Goal: Check status: Check status

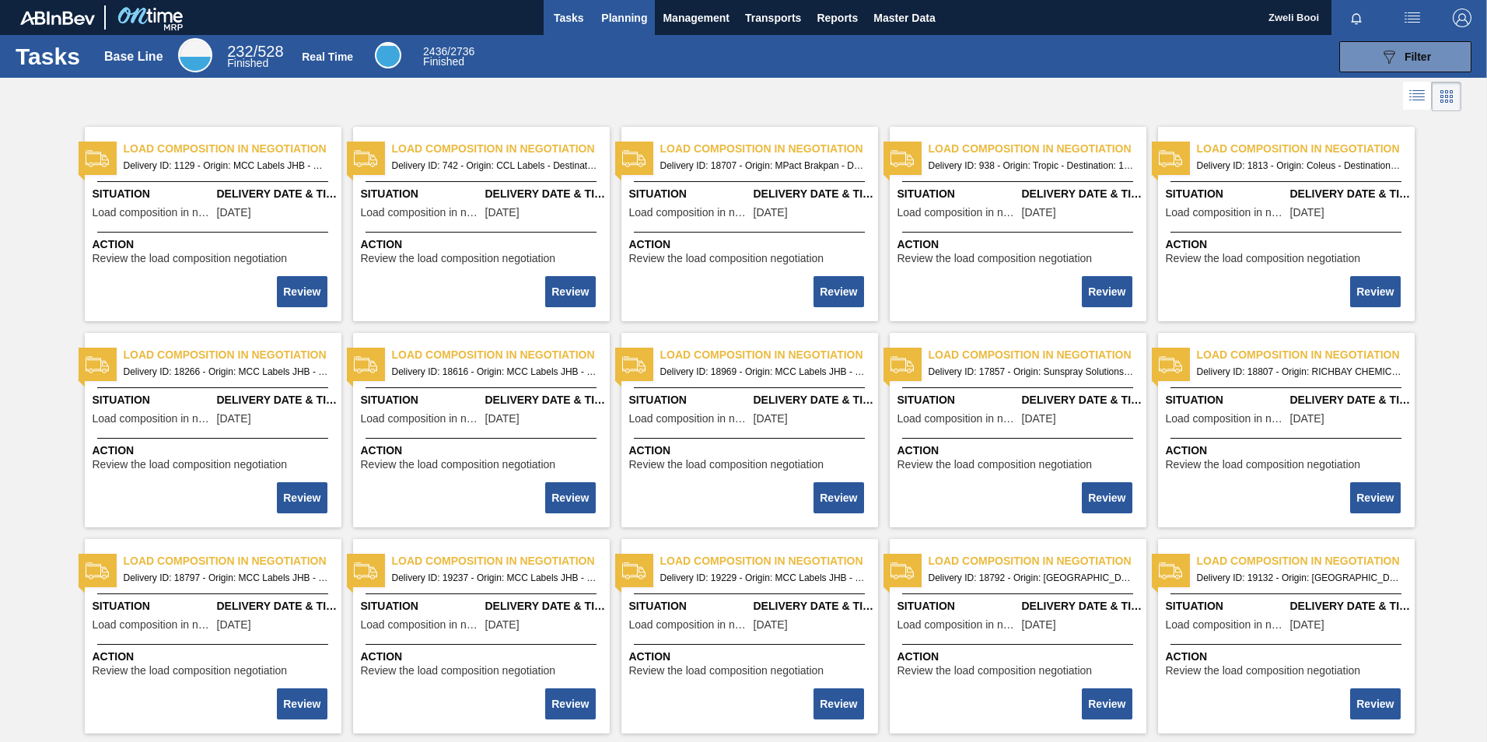
click at [625, 11] on span "Planning" at bounding box center [624, 18] width 46 height 19
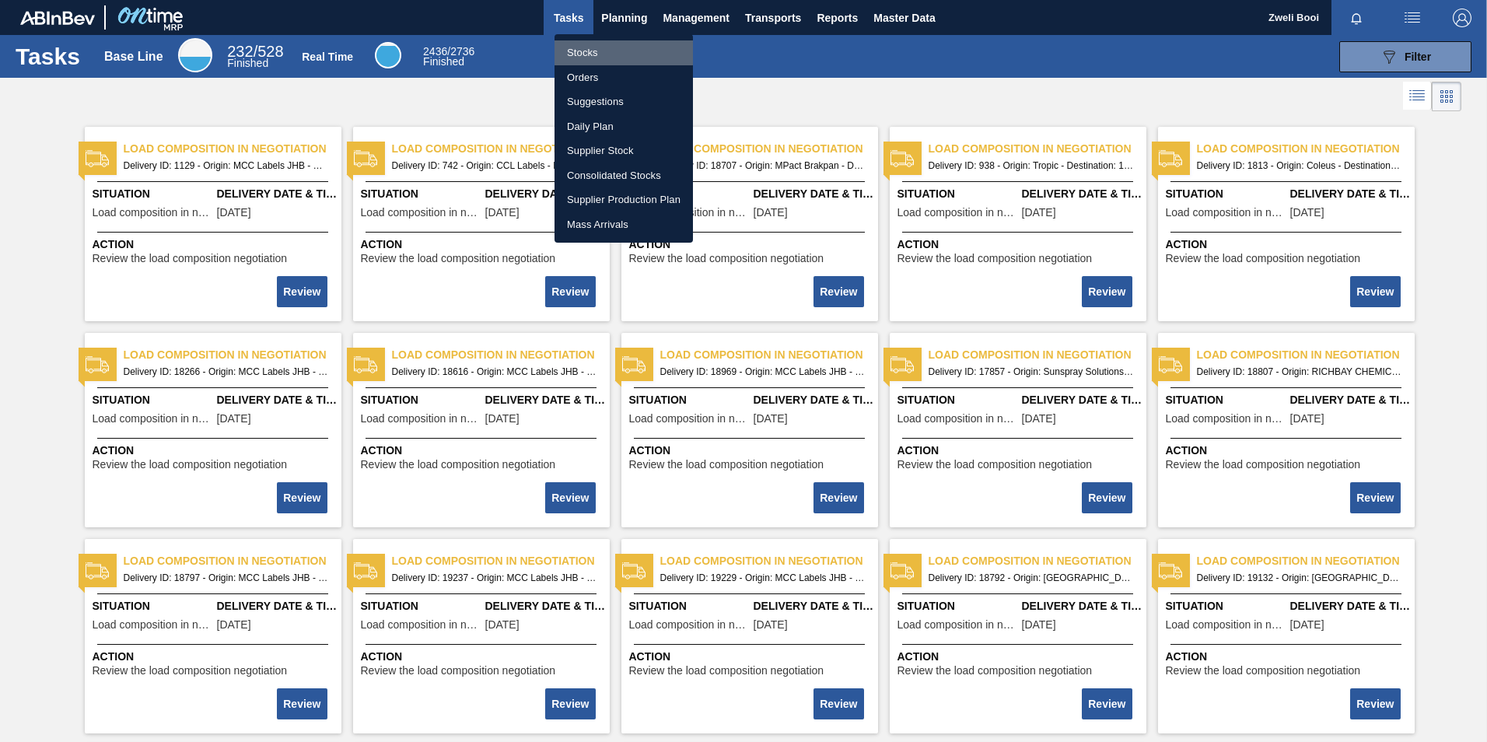
click at [608, 48] on li "Stocks" at bounding box center [624, 52] width 138 height 25
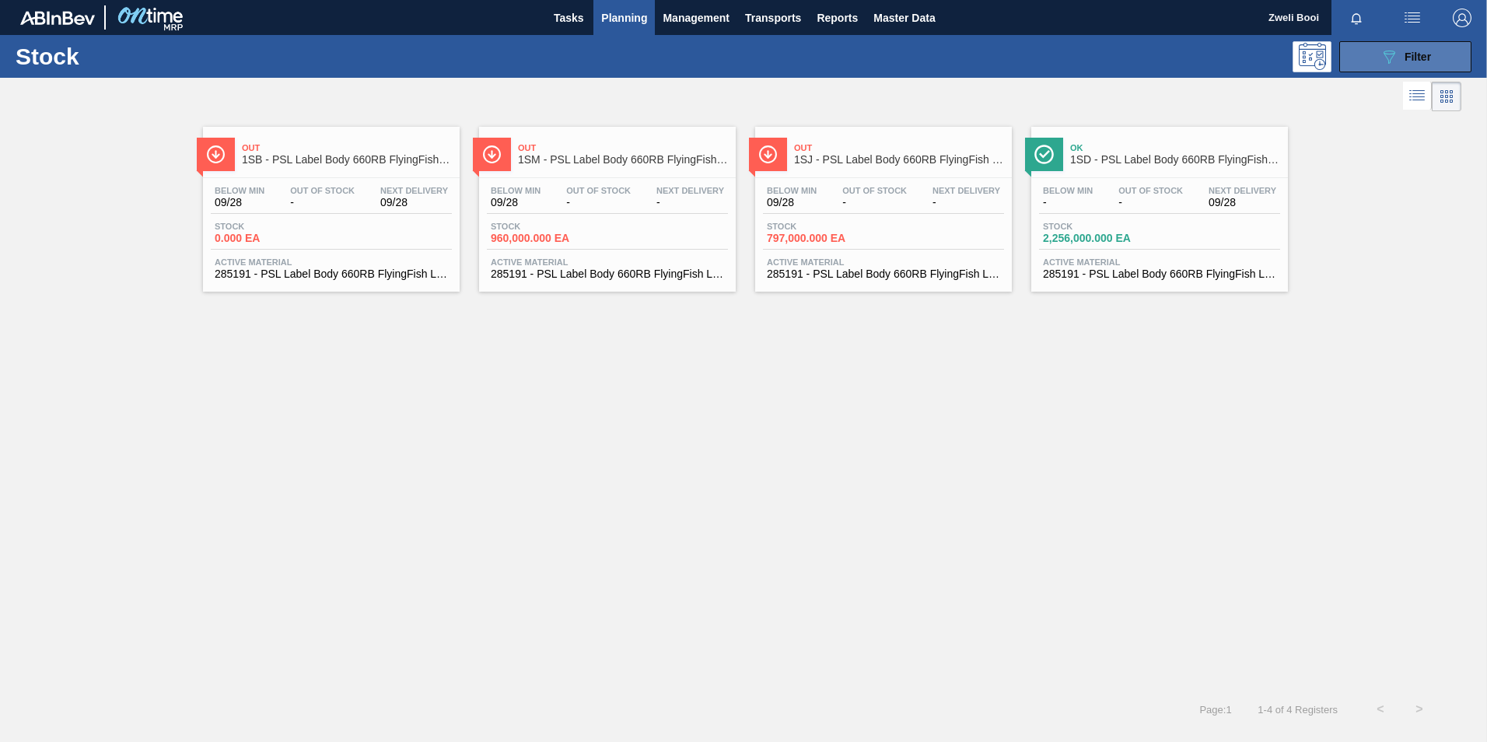
click at [1390, 61] on icon at bounding box center [1390, 57] width 12 height 13
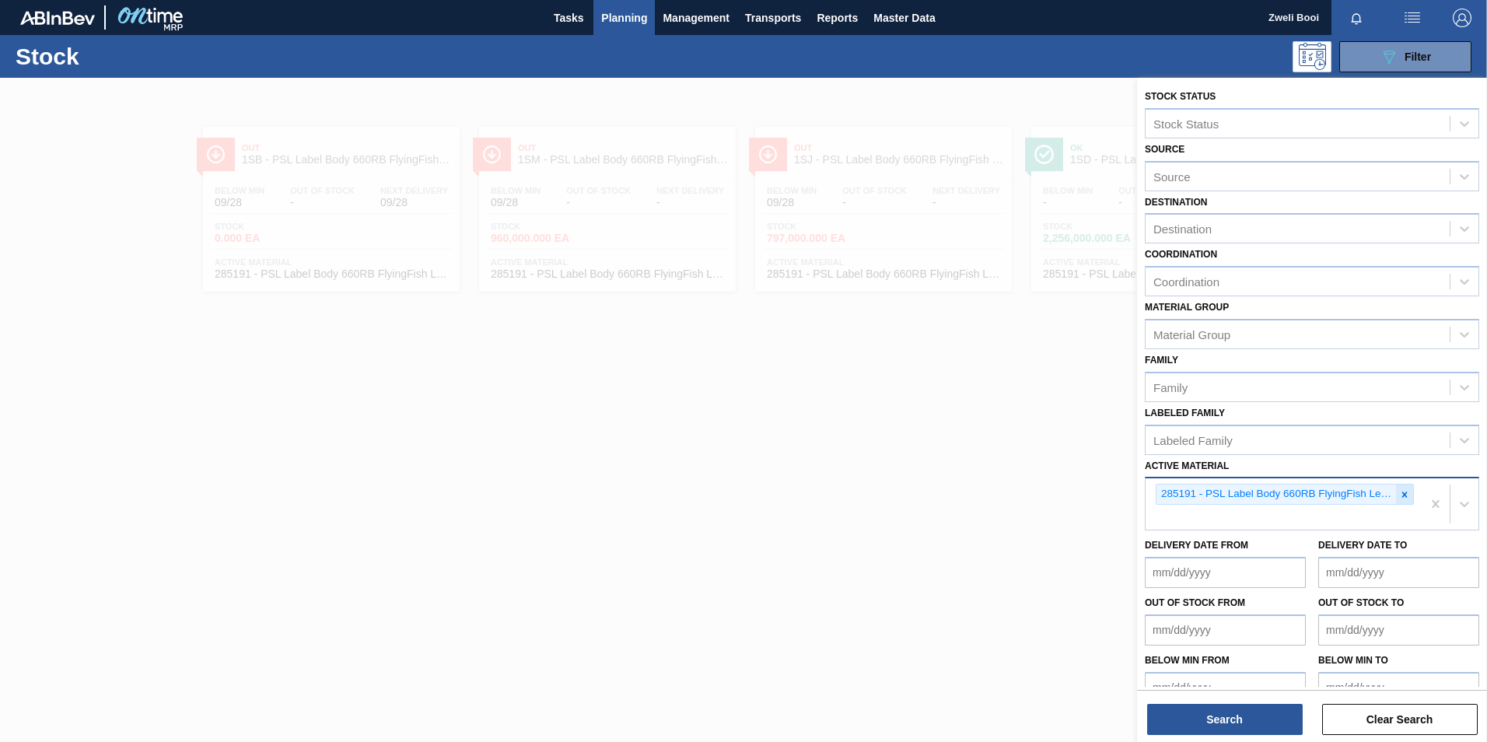
click at [1404, 497] on icon at bounding box center [1405, 494] width 5 height 5
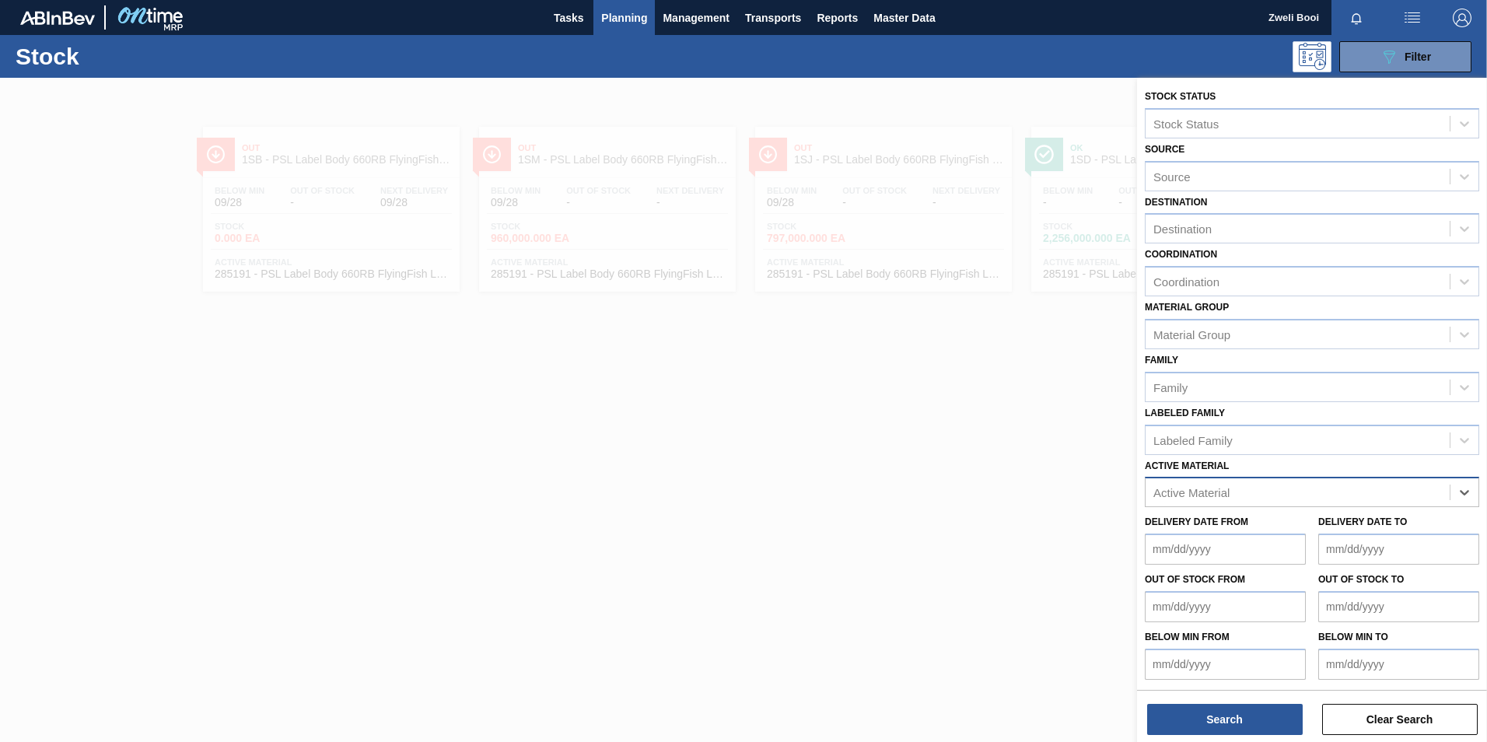
paste Material "256696"
type Material "256696"
click at [1229, 538] on div "256696 - Label Neck 660RB BF Mango (Grain)" at bounding box center [1312, 531] width 334 height 29
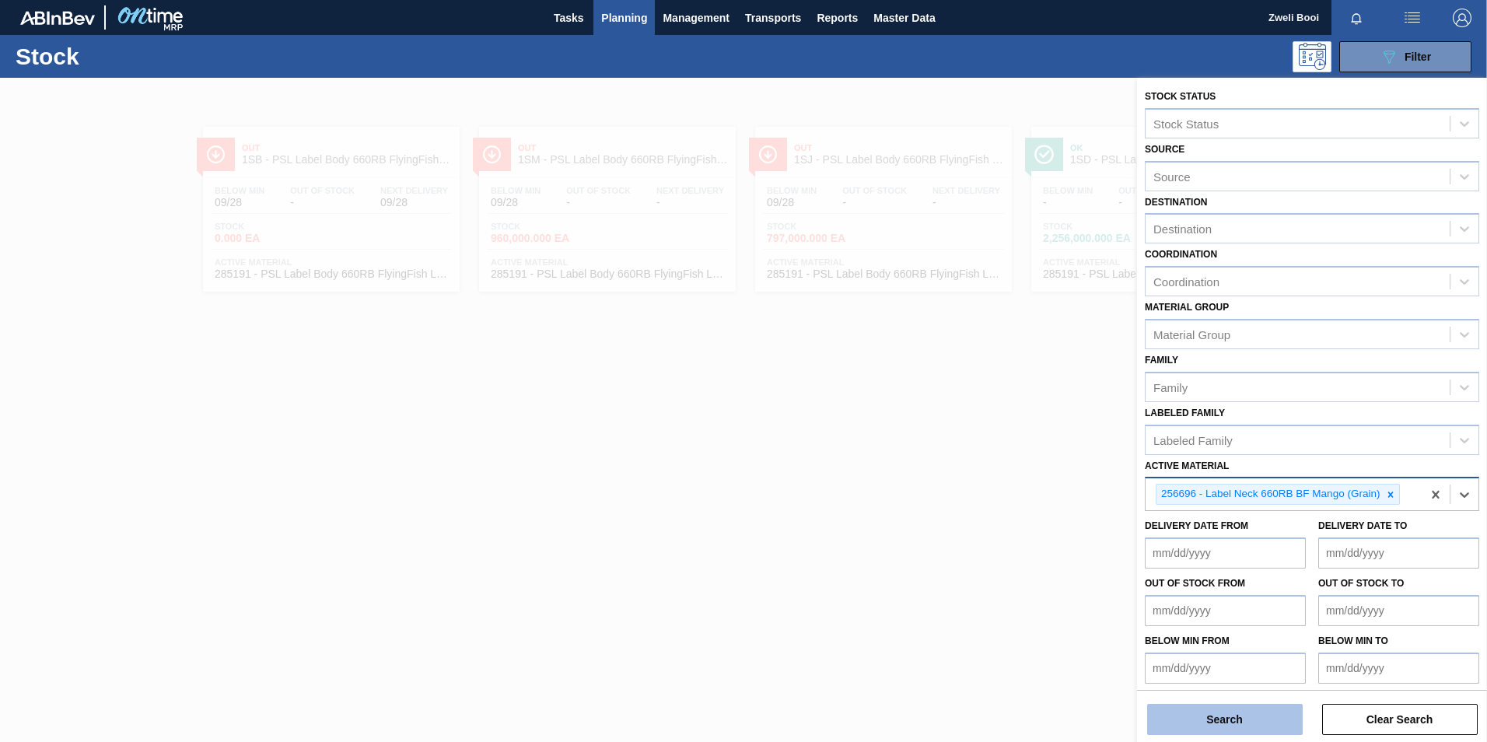
click at [1264, 716] on button "Search" at bounding box center [1225, 719] width 156 height 31
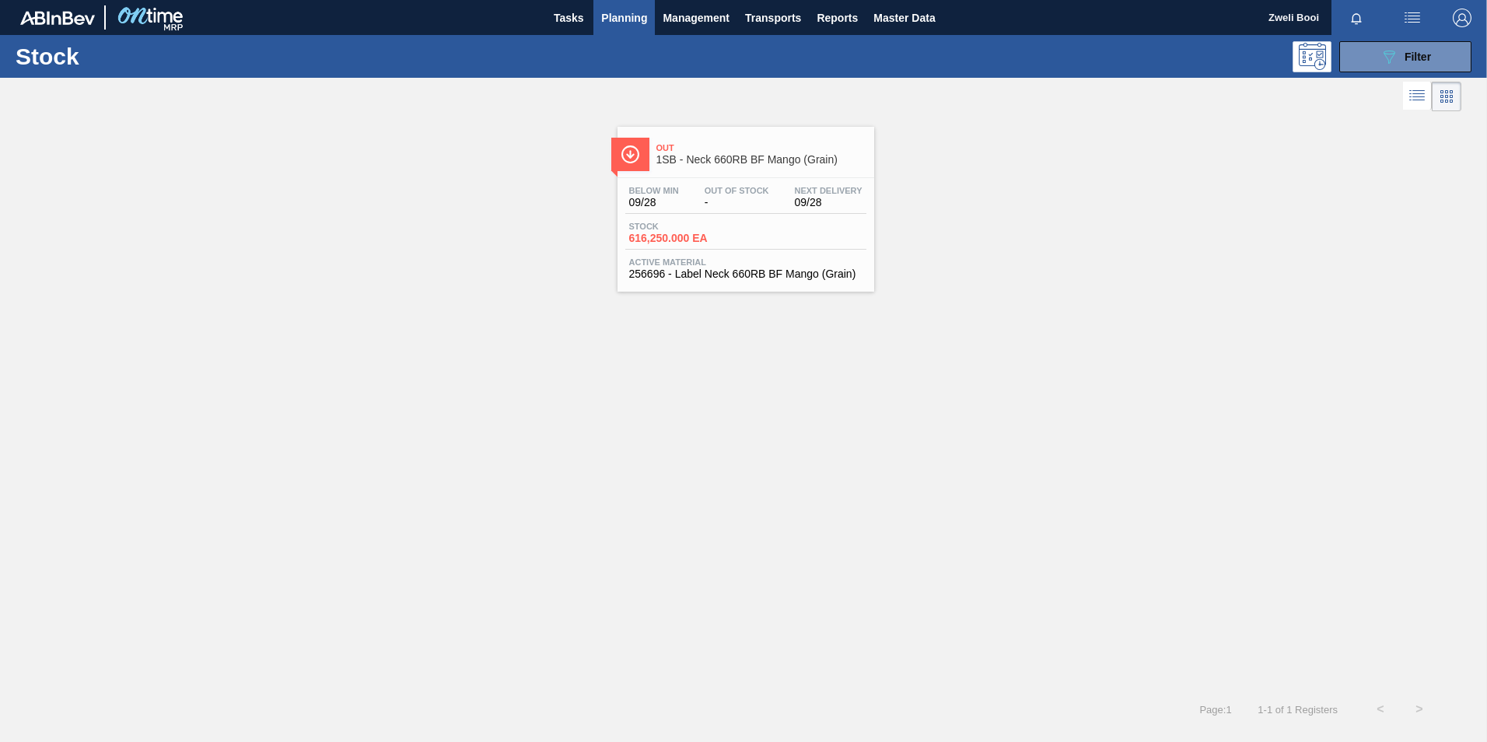
click at [719, 233] on span "616,250.000 EA" at bounding box center [683, 239] width 109 height 12
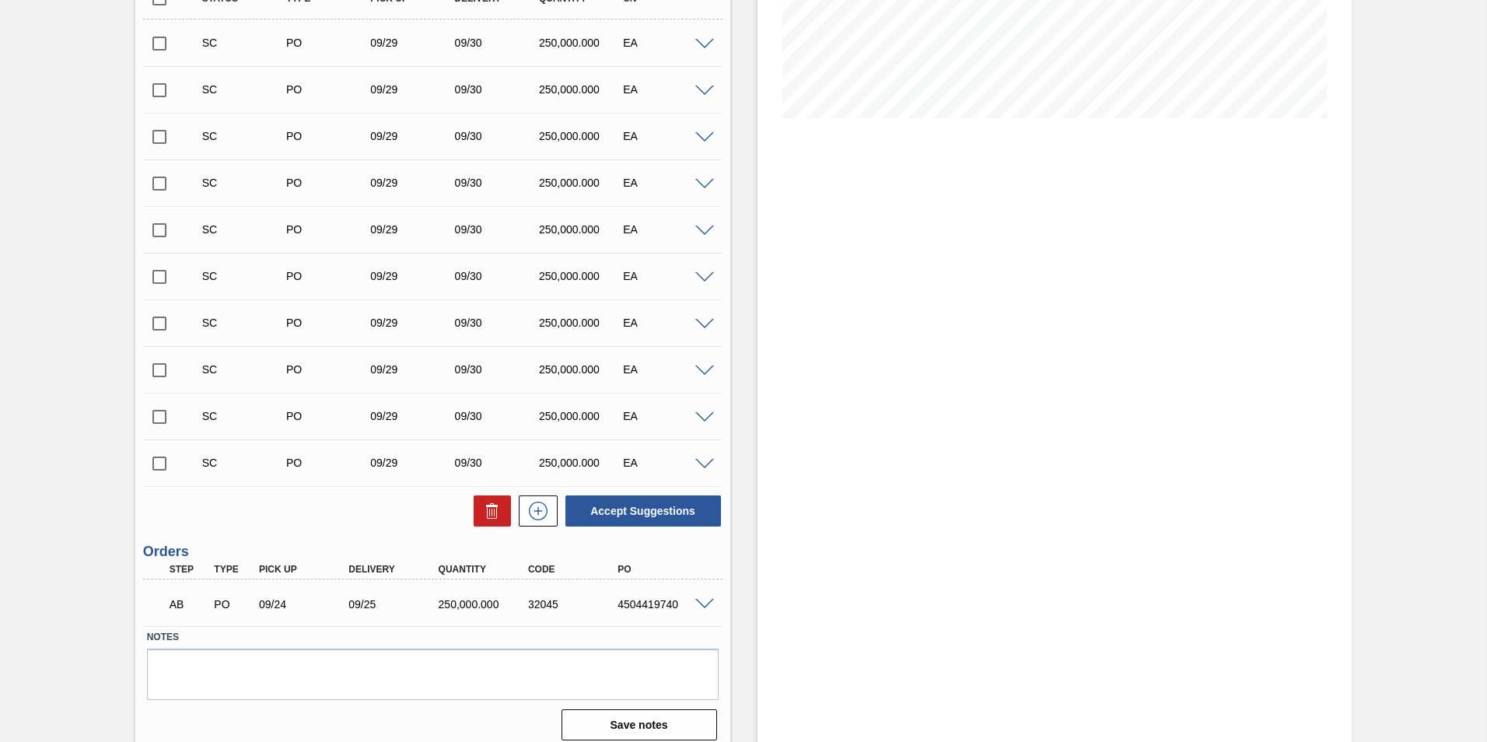
scroll to position [348, 0]
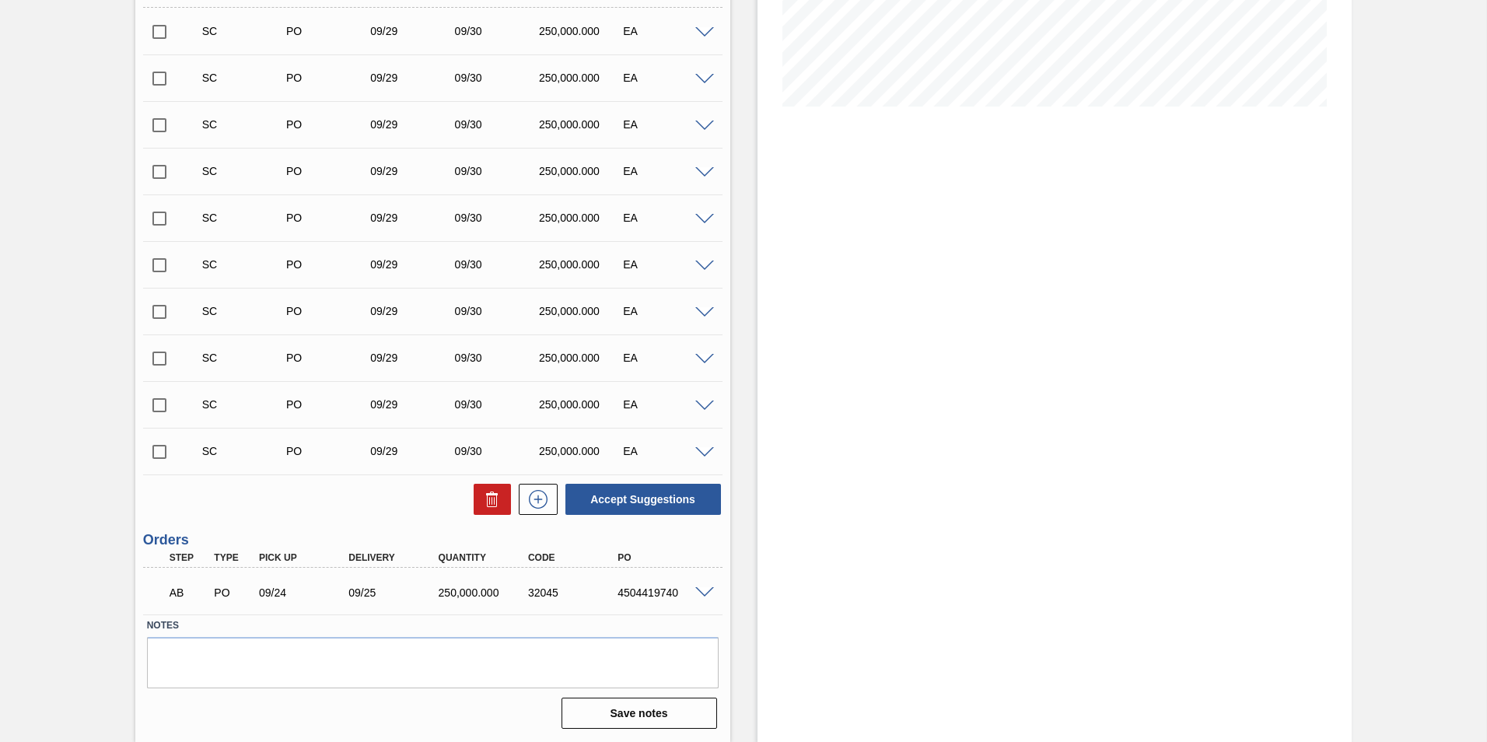
click at [700, 588] on span at bounding box center [704, 593] width 19 height 12
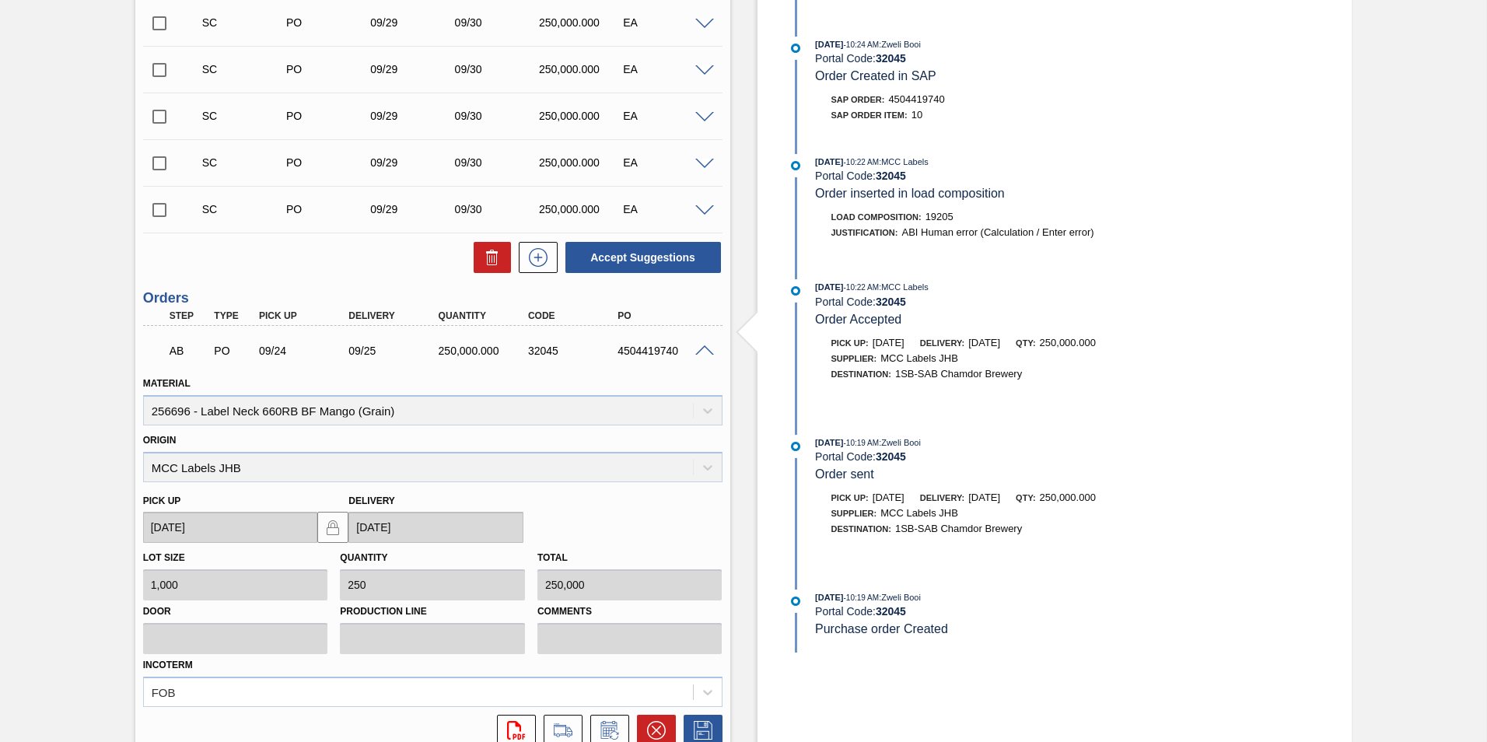
scroll to position [726, 0]
